Goal: Navigation & Orientation: Find specific page/section

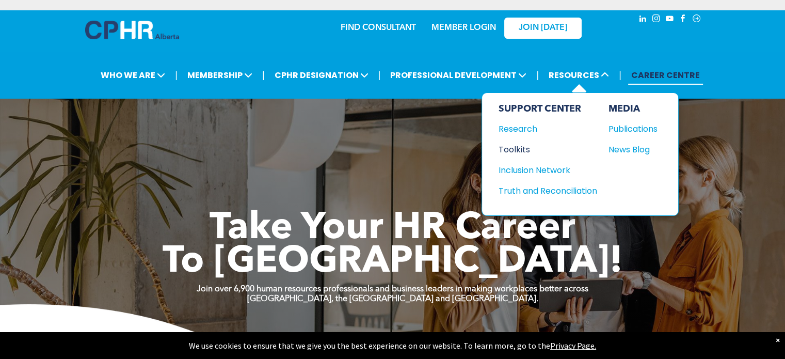
click at [522, 146] on div "Toolkits" at bounding box center [543, 149] width 89 height 13
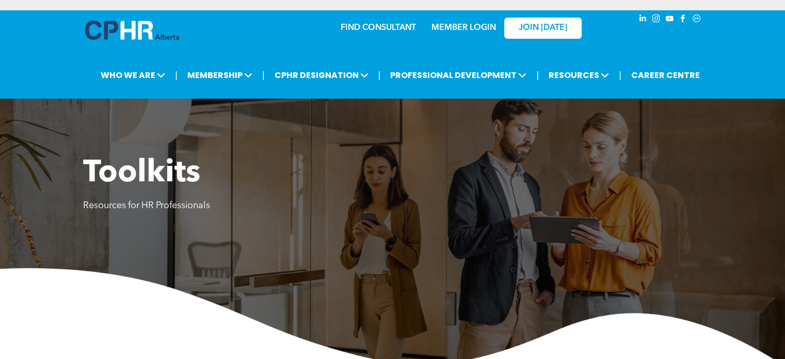
click at [134, 30] on img at bounding box center [132, 30] width 94 height 19
